Goal: Complete application form: Complete application form

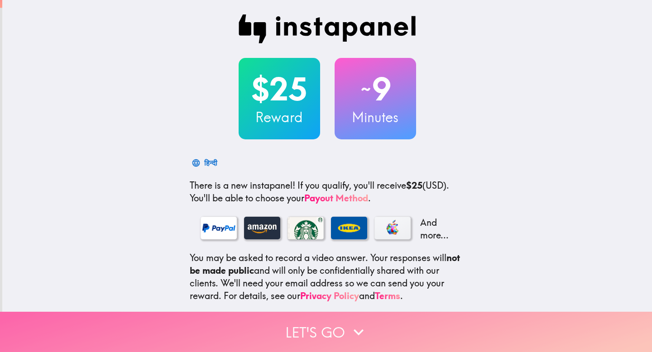
click at [321, 121] on button "Let's go" at bounding box center [326, 332] width 652 height 40
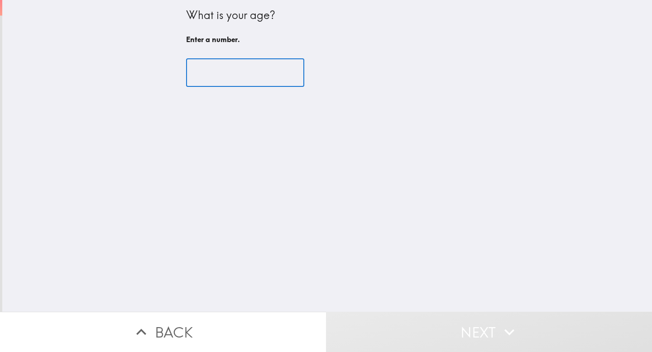
click at [222, 70] on input "number" at bounding box center [245, 73] width 118 height 28
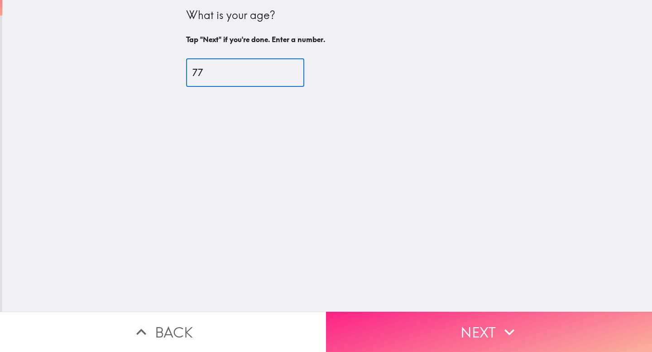
type input "77"
click at [321, 121] on button "Next" at bounding box center [489, 332] width 326 height 40
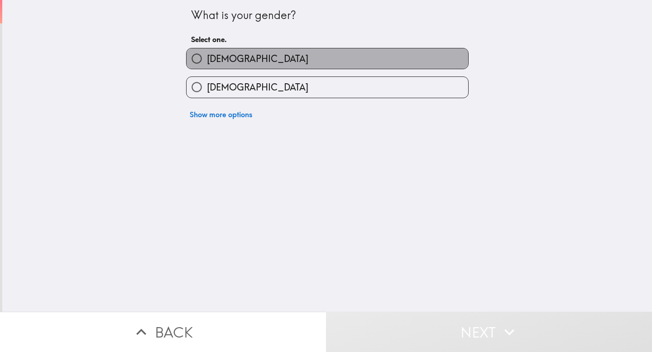
click at [258, 57] on label "[DEMOGRAPHIC_DATA]" at bounding box center [328, 58] width 282 height 20
click at [207, 57] on input "[DEMOGRAPHIC_DATA]" at bounding box center [197, 58] width 20 height 20
radio input "true"
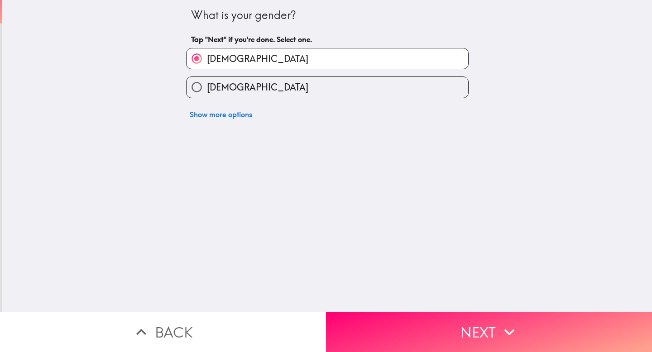
click at [321, 121] on button "Next" at bounding box center [489, 332] width 326 height 40
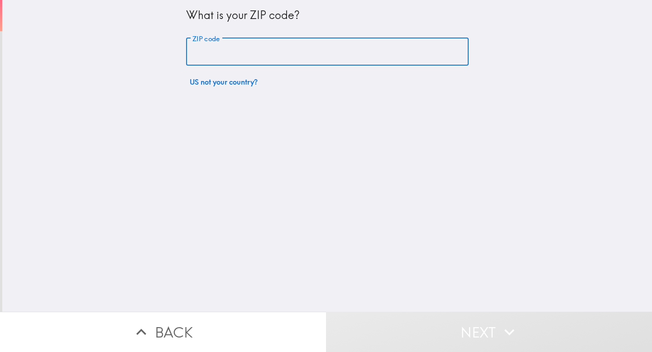
click at [233, 57] on input "ZIP code" at bounding box center [327, 52] width 283 height 28
type input "60005"
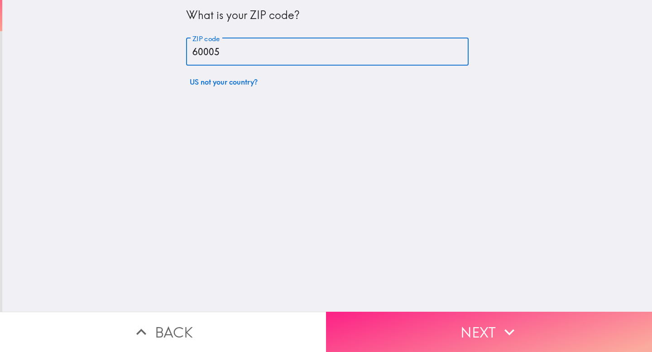
click at [321, 121] on button "Next" at bounding box center [489, 332] width 326 height 40
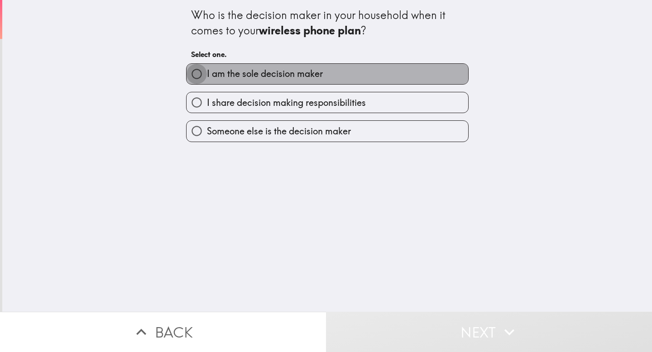
click at [192, 74] on input "I am the sole decision maker" at bounding box center [197, 74] width 20 height 20
radio input "true"
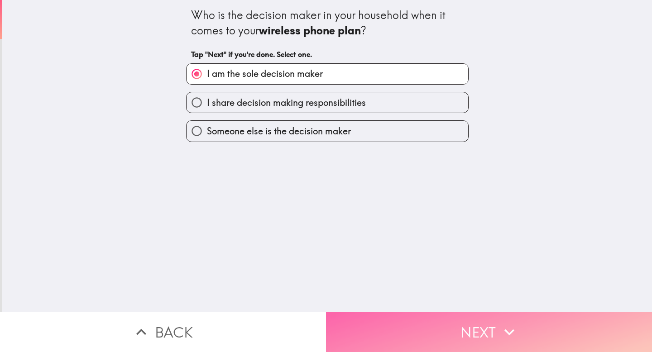
click at [321, 121] on button "Next" at bounding box center [489, 332] width 326 height 40
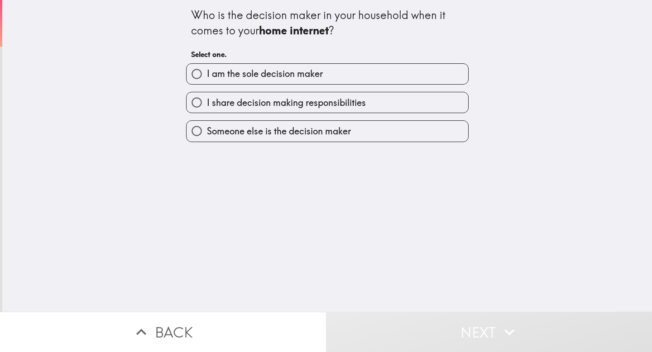
click at [220, 75] on span "I am the sole decision maker" at bounding box center [265, 73] width 116 height 13
click at [207, 75] on input "I am the sole decision maker" at bounding box center [197, 74] width 20 height 20
radio input "true"
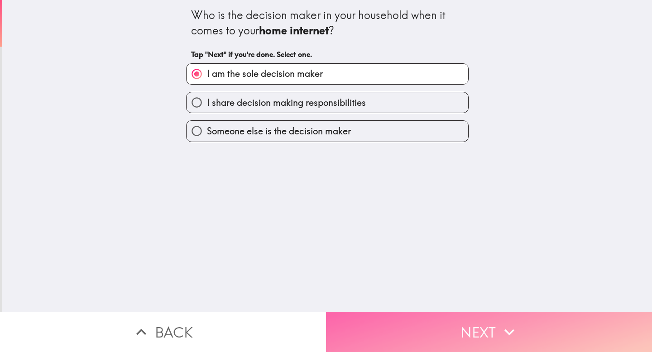
click at [321, 121] on button "Next" at bounding box center [489, 332] width 326 height 40
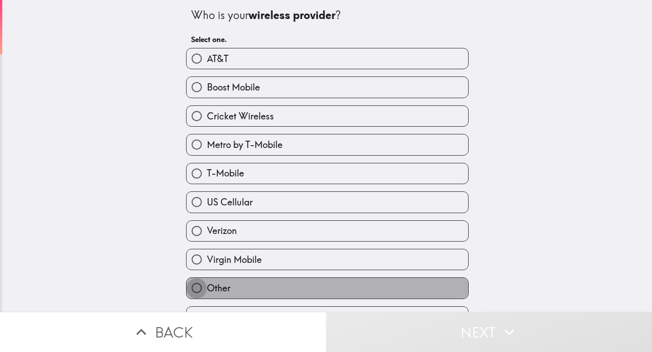
click at [187, 121] on input "Other" at bounding box center [197, 288] width 20 height 20
radio input "true"
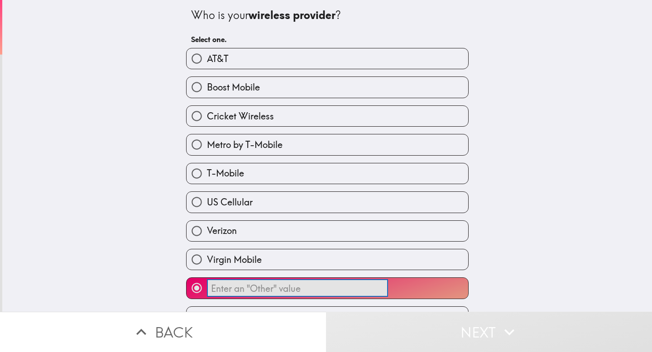
click at [270, 121] on input "​" at bounding box center [297, 289] width 181 height 18
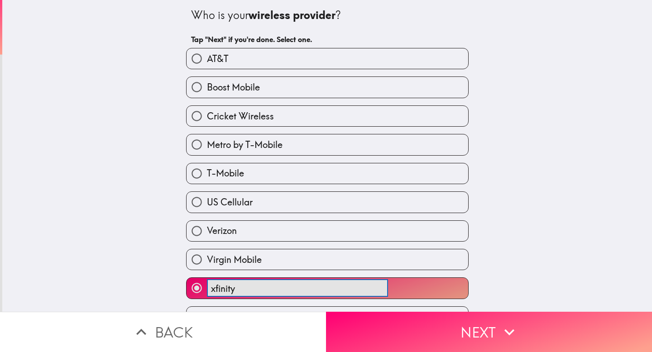
click at [187, 121] on button "xfinity ​" at bounding box center [328, 288] width 282 height 20
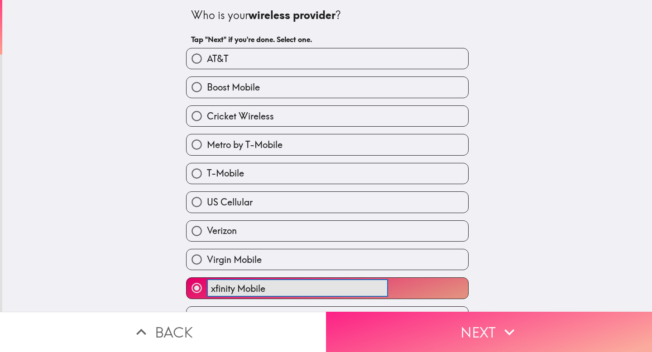
type input "xfinity Mobile"
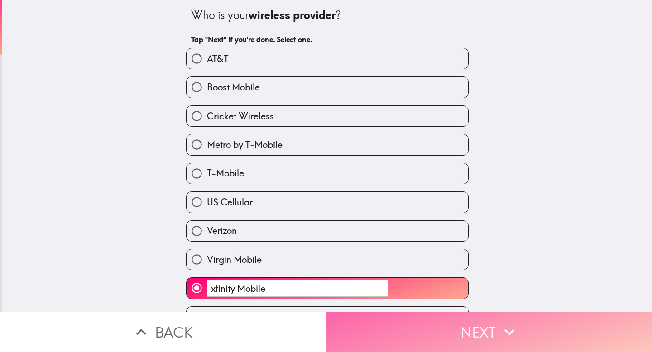
click at [321, 121] on button "Next" at bounding box center [489, 332] width 326 height 40
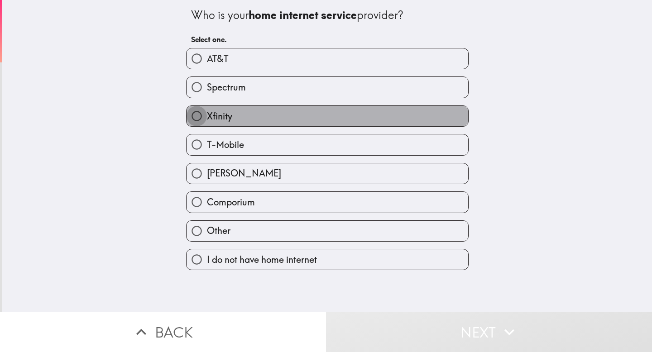
click at [189, 116] on input "Xfinity" at bounding box center [197, 116] width 20 height 20
radio input "true"
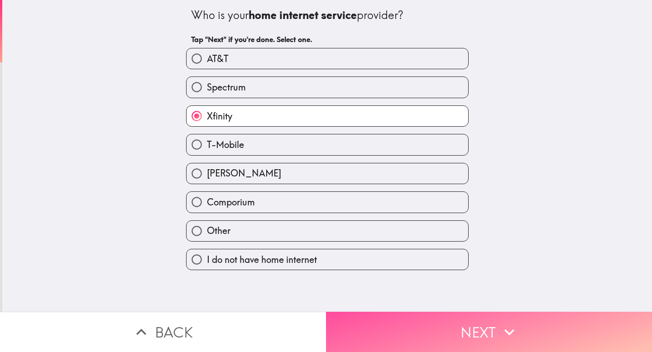
drag, startPoint x: 442, startPoint y: 329, endPoint x: 430, endPoint y: 208, distance: 122.0
click at [321, 121] on button "Next" at bounding box center [489, 332] width 326 height 40
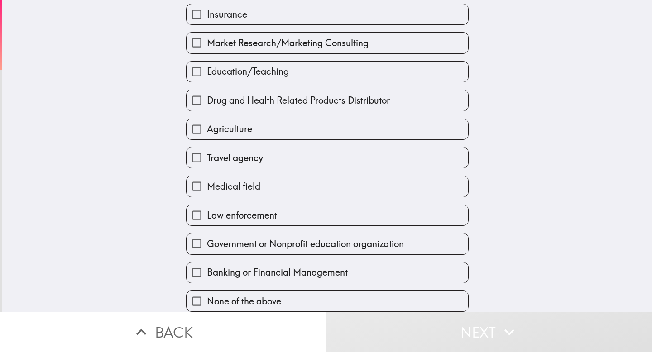
scroll to position [159, 0]
click at [254, 121] on span "None of the above" at bounding box center [244, 301] width 74 height 13
click at [207, 121] on input "None of the above" at bounding box center [197, 301] width 20 height 20
checkbox input "true"
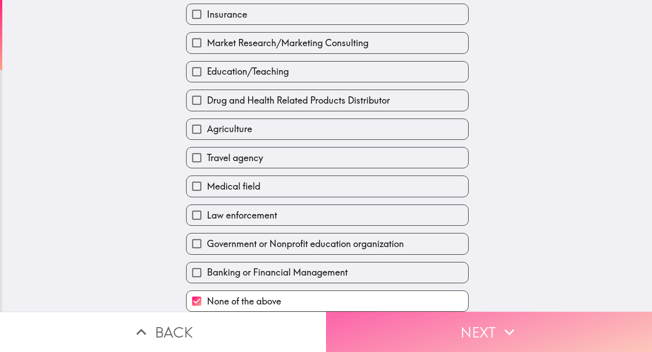
click at [321, 121] on button "Next" at bounding box center [489, 332] width 326 height 40
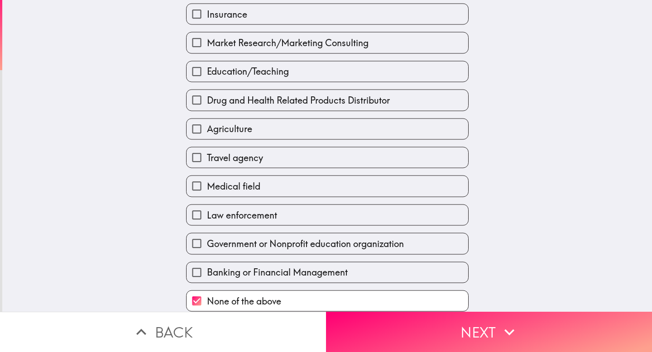
scroll to position [0, 0]
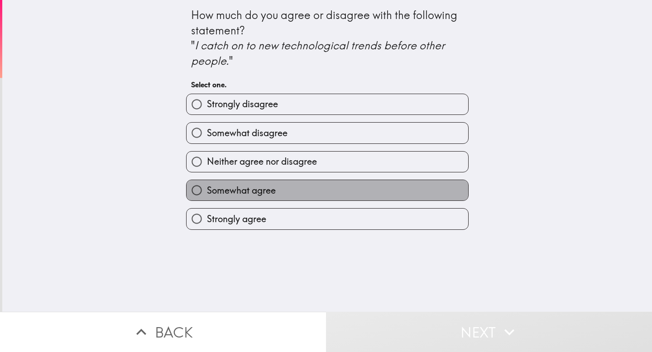
click at [246, 121] on span "Somewhat agree" at bounding box center [241, 190] width 69 height 13
click at [207, 121] on input "Somewhat agree" at bounding box center [197, 190] width 20 height 20
radio input "true"
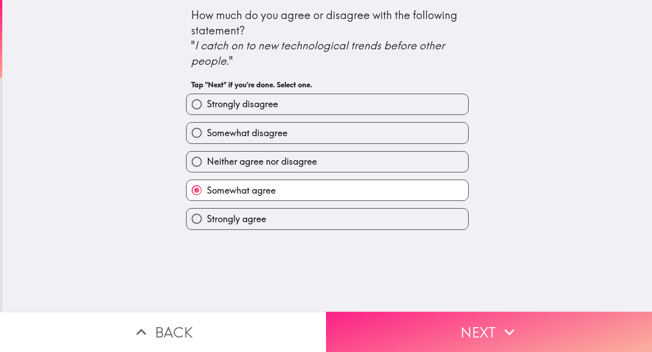
click at [321, 121] on button "Next" at bounding box center [489, 332] width 326 height 40
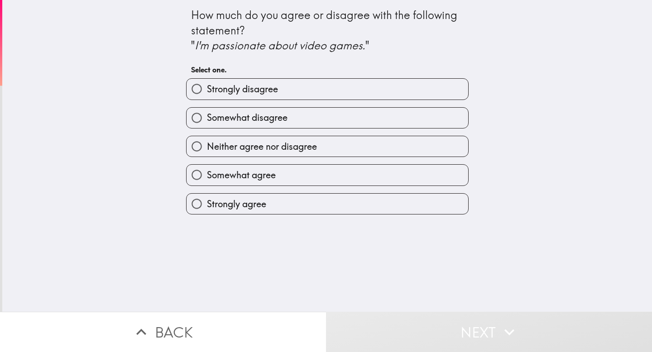
click at [279, 121] on span "Neither agree nor disagree" at bounding box center [262, 146] width 110 height 13
click at [207, 121] on input "Neither agree nor disagree" at bounding box center [197, 146] width 20 height 20
radio input "true"
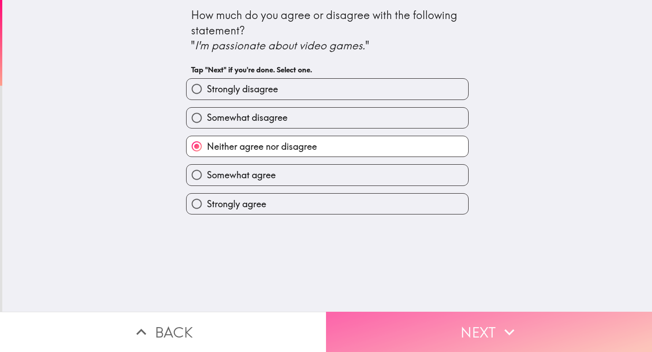
click at [321, 121] on button "Next" at bounding box center [489, 332] width 326 height 40
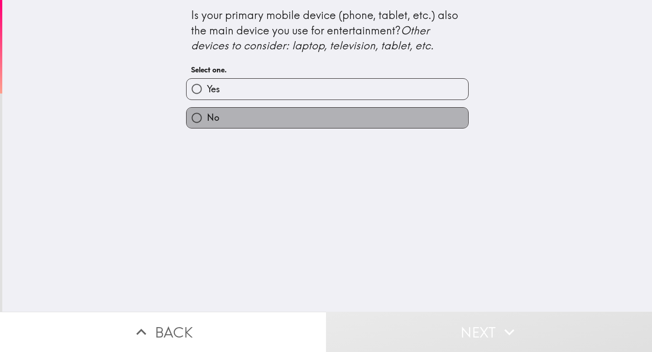
click at [237, 116] on label "No" at bounding box center [328, 118] width 282 height 20
click at [207, 116] on input "No" at bounding box center [197, 118] width 20 height 20
radio input "true"
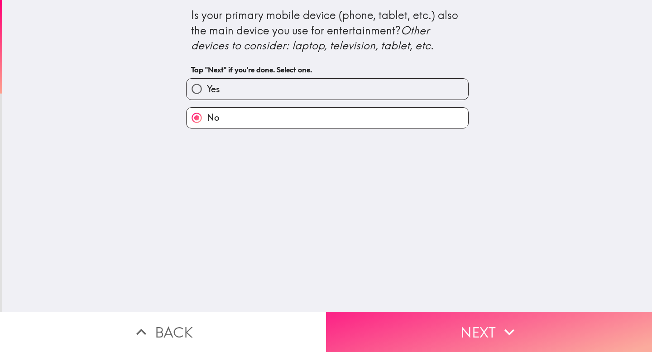
click at [321, 121] on button "Next" at bounding box center [489, 332] width 326 height 40
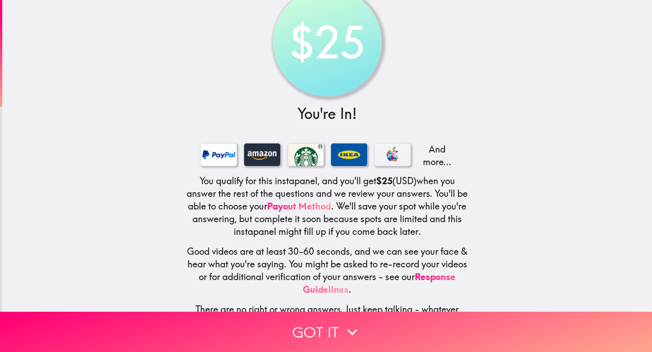
scroll to position [58, 0]
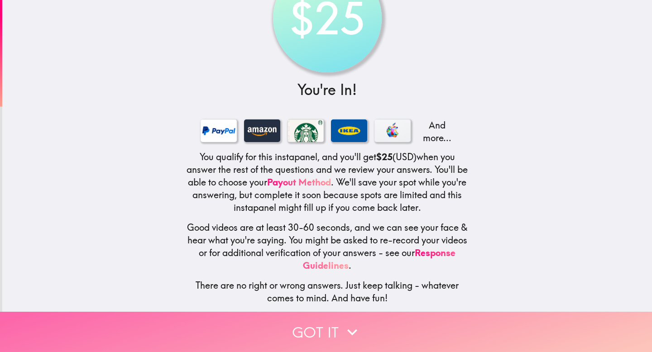
click at [318, 121] on button "Got it" at bounding box center [326, 332] width 652 height 40
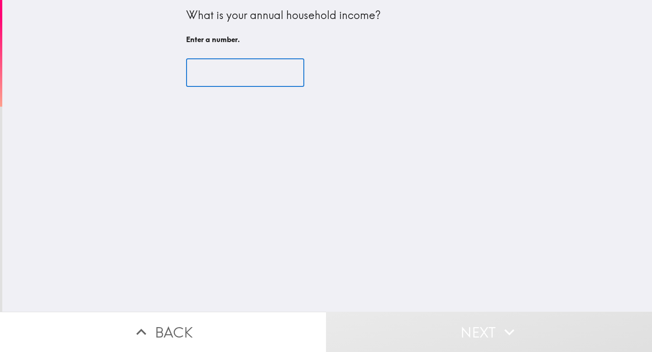
click at [235, 76] on input "number" at bounding box center [245, 73] width 118 height 28
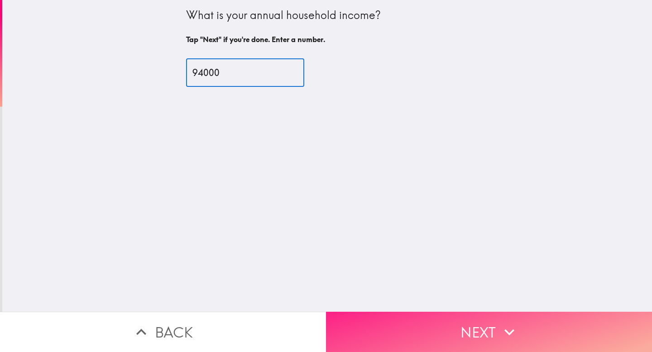
type input "94000"
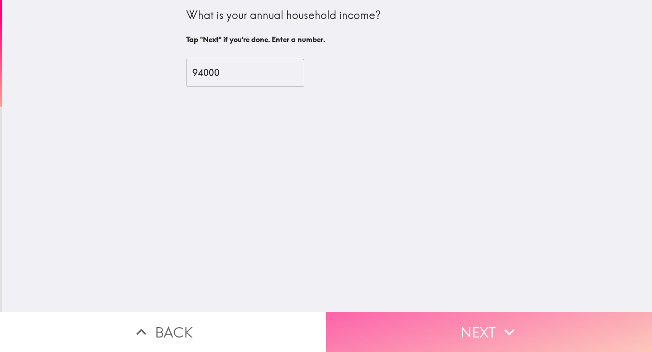
click at [321, 121] on button "Next" at bounding box center [489, 332] width 326 height 40
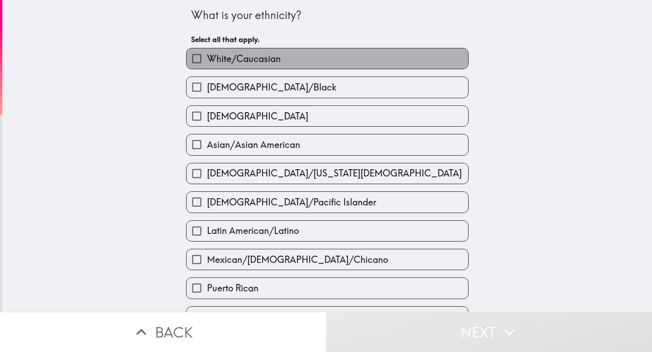
click at [256, 58] on span "White/Caucasian" at bounding box center [244, 59] width 74 height 13
click at [207, 58] on input "White/Caucasian" at bounding box center [197, 58] width 20 height 20
checkbox input "true"
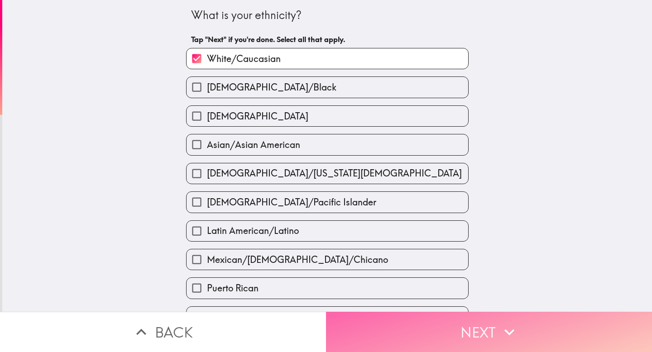
click at [321, 121] on button "Next" at bounding box center [489, 332] width 326 height 40
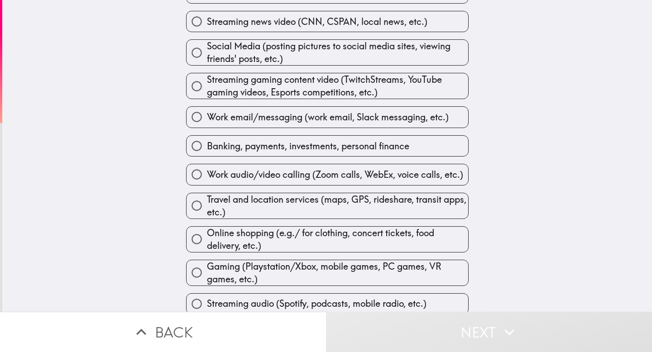
scroll to position [352, 0]
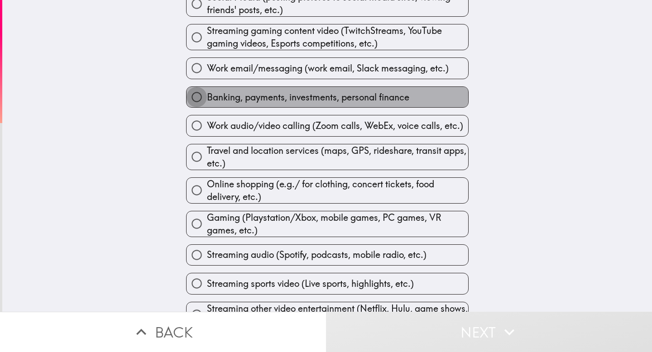
click at [191, 99] on input "Banking, payments, investments, personal finance" at bounding box center [197, 97] width 20 height 20
radio input "true"
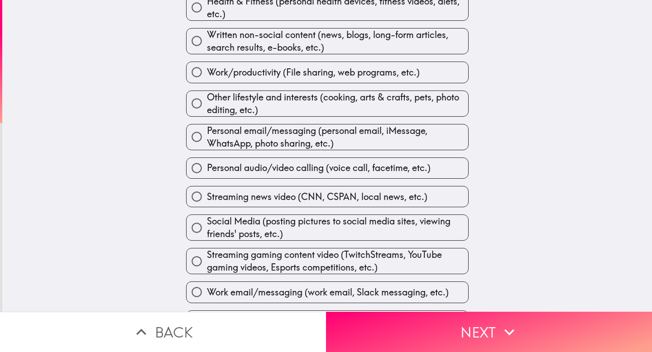
scroll to position [136, 0]
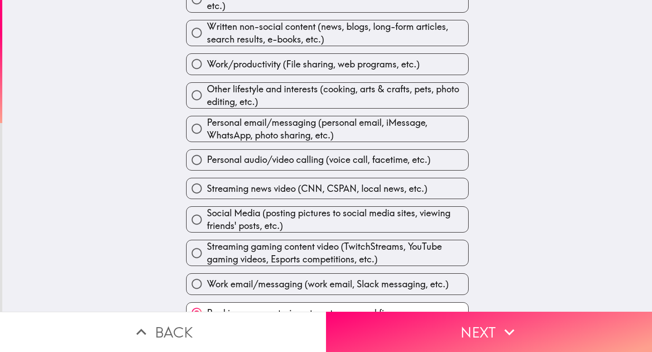
click at [188, 121] on input "Personal email/messaging (personal email, iMessage, WhatsApp, photo sharing, et…" at bounding box center [197, 129] width 20 height 20
radio input "true"
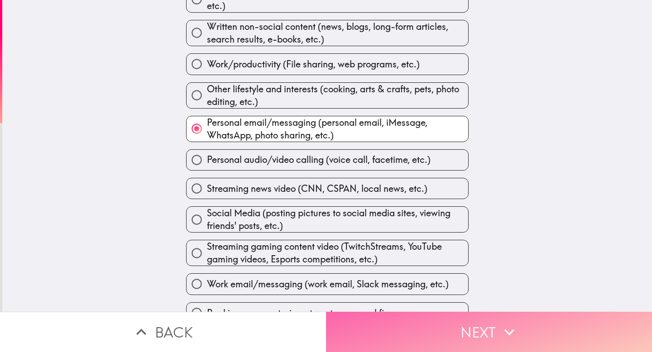
click at [321, 121] on button "Next" at bounding box center [489, 332] width 326 height 40
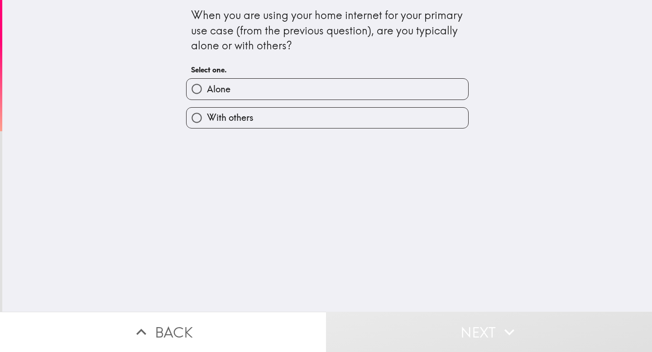
click at [187, 119] on input "With others" at bounding box center [197, 118] width 20 height 20
radio input "true"
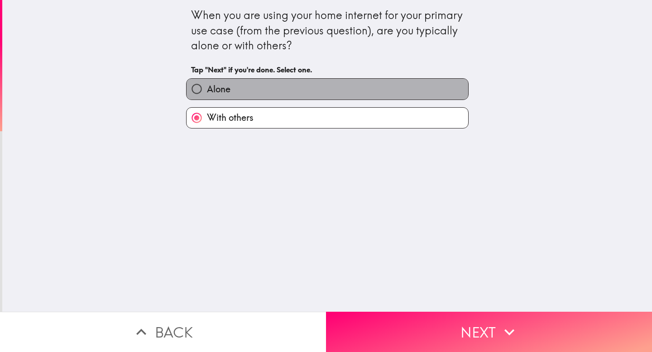
click at [222, 84] on span "Alone" at bounding box center [219, 89] width 24 height 13
click at [207, 84] on input "Alone" at bounding box center [197, 89] width 20 height 20
radio input "true"
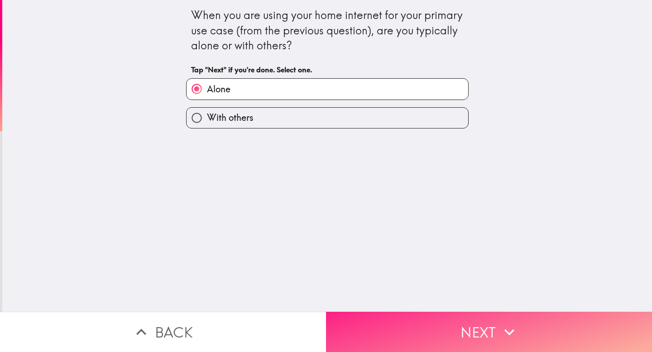
click at [321, 121] on button "Next" at bounding box center [489, 332] width 326 height 40
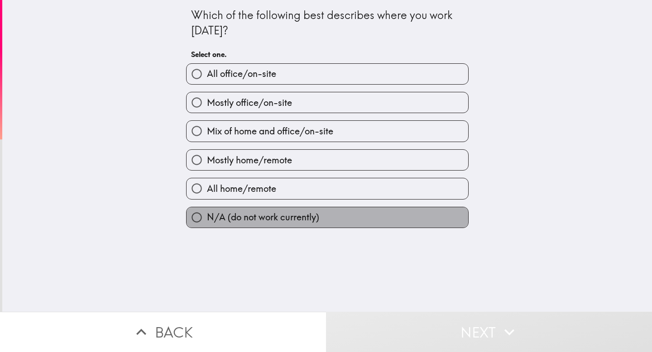
click at [222, 121] on span "N/A (do not work currently)" at bounding box center [263, 217] width 112 height 13
click at [207, 121] on input "N/A (do not work currently)" at bounding box center [197, 217] width 20 height 20
radio input "true"
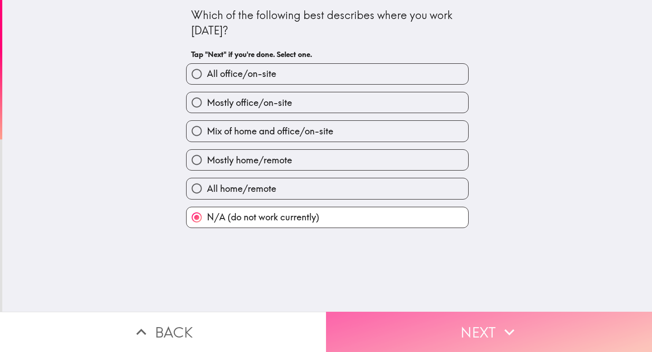
click at [321, 121] on button "Next" at bounding box center [489, 332] width 326 height 40
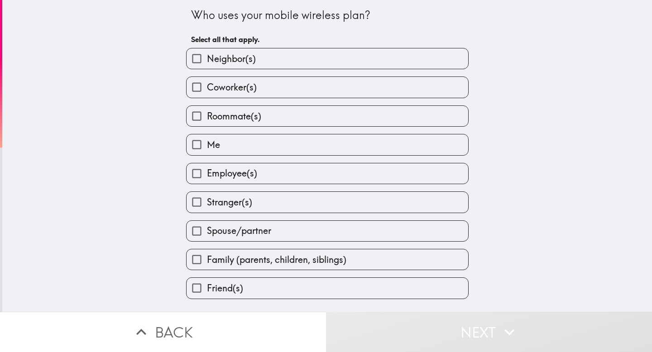
click at [209, 121] on span "Spouse/partner" at bounding box center [239, 231] width 64 height 13
click at [207, 121] on input "Spouse/partner" at bounding box center [197, 231] width 20 height 20
checkbox input "true"
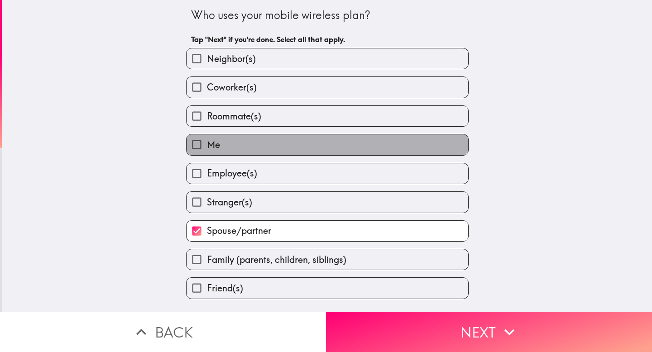
click at [220, 121] on label "Me" at bounding box center [328, 144] width 282 height 20
click at [207, 121] on input "Me" at bounding box center [197, 144] width 20 height 20
checkbox input "true"
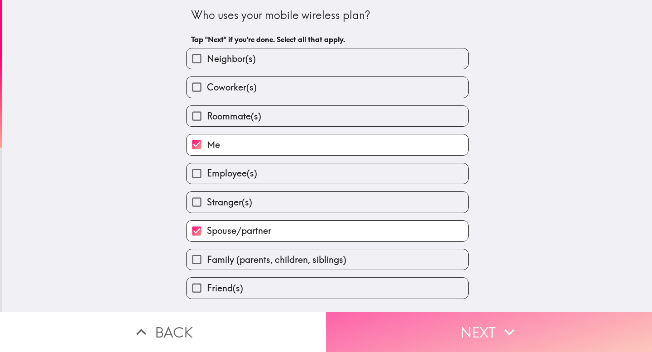
click at [321, 121] on button "Next" at bounding box center [489, 332] width 326 height 40
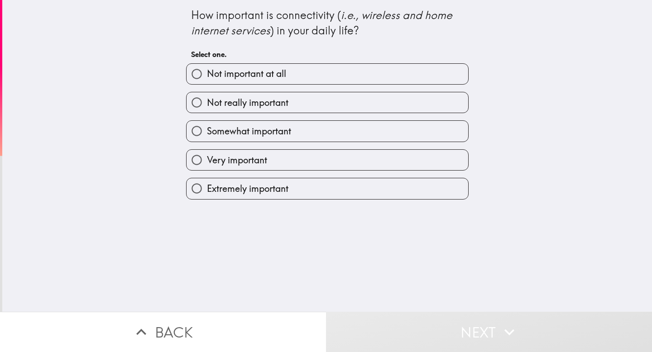
click at [261, 121] on span "Somewhat important" at bounding box center [249, 131] width 84 height 13
click at [207, 121] on input "Somewhat important" at bounding box center [197, 131] width 20 height 20
radio input "true"
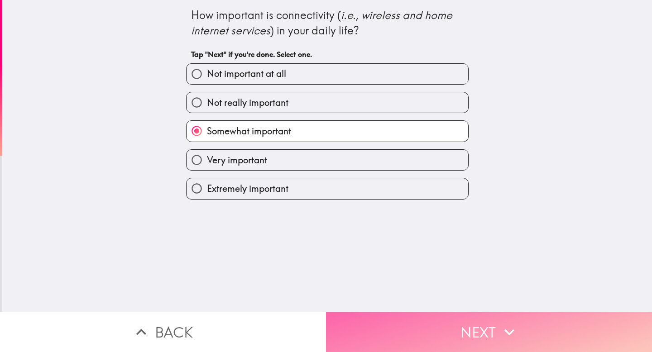
click at [321, 121] on button "Next" at bounding box center [489, 332] width 326 height 40
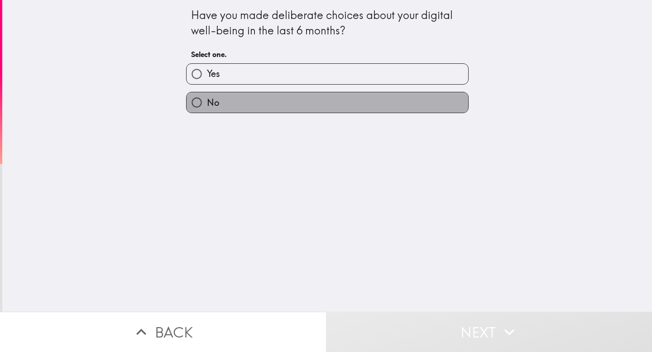
click at [210, 106] on span "No" at bounding box center [213, 102] width 12 height 13
click at [207, 106] on input "No" at bounding box center [197, 102] width 20 height 20
radio input "true"
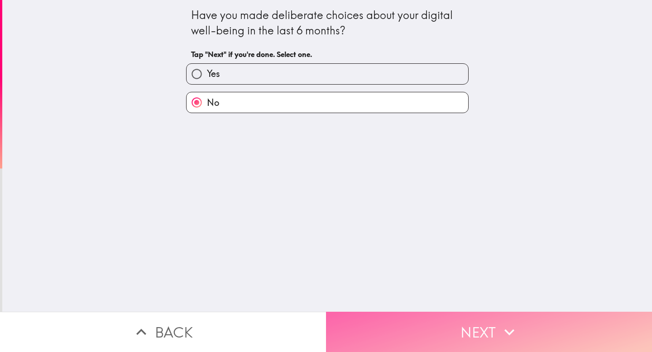
click at [321, 121] on button "Next" at bounding box center [489, 332] width 326 height 40
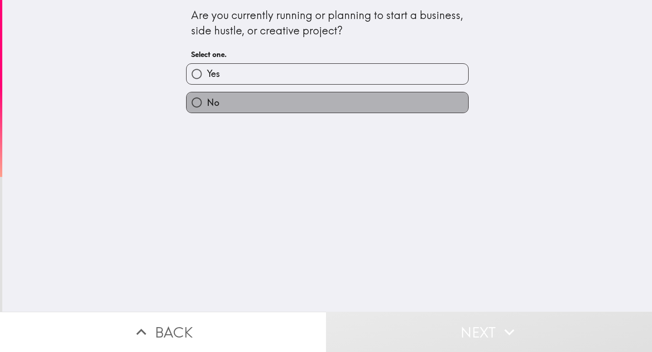
click at [231, 98] on label "No" at bounding box center [328, 102] width 282 height 20
click at [207, 98] on input "No" at bounding box center [197, 102] width 20 height 20
radio input "true"
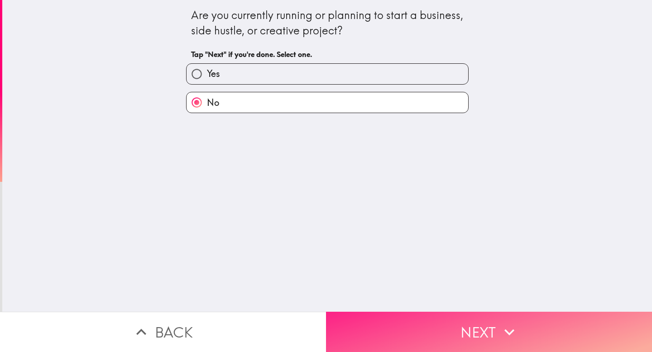
click at [321, 121] on button "Next" at bounding box center [489, 332] width 326 height 40
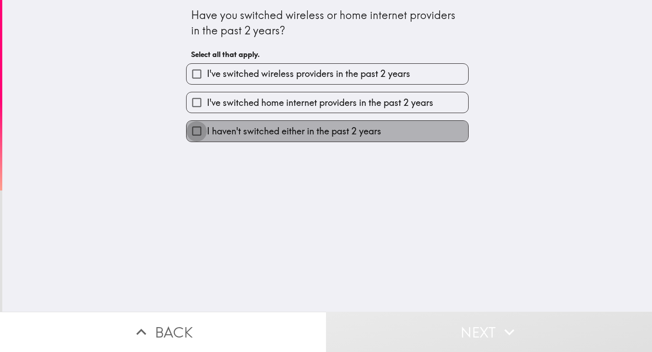
drag, startPoint x: 195, startPoint y: 132, endPoint x: 205, endPoint y: 140, distance: 13.2
click at [195, 121] on input "I haven't switched either in the past 2 years" at bounding box center [197, 131] width 20 height 20
checkbox input "true"
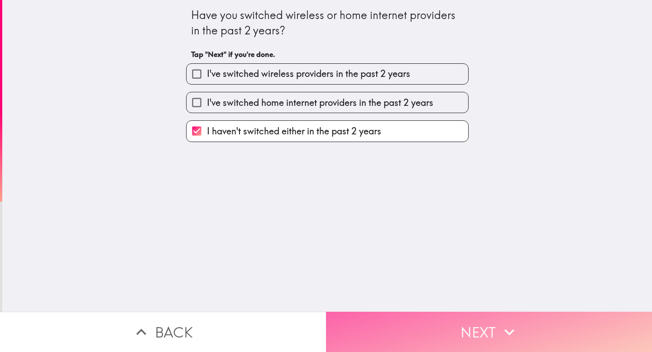
click at [321, 121] on button "Next" at bounding box center [489, 332] width 326 height 40
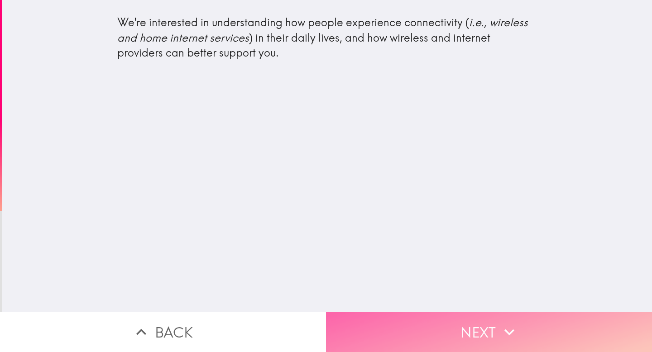
click at [321, 121] on button "Next" at bounding box center [489, 332] width 326 height 40
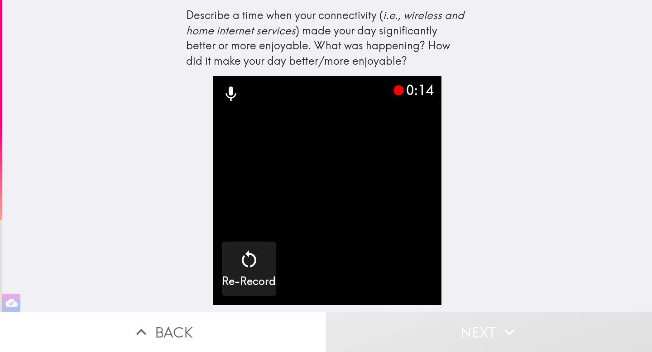
drag, startPoint x: 238, startPoint y: 264, endPoint x: 652, endPoint y: 257, distance: 414.0
click at [321, 121] on main "Describe a time when your connectivity ( i.e., wireless and home internet servi…" at bounding box center [326, 176] width 652 height 352
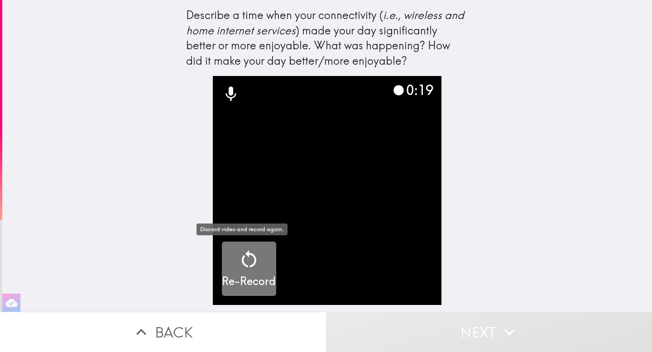
click at [247, 121] on icon "button" at bounding box center [249, 258] width 14 height 17
